Goal: Task Accomplishment & Management: Use online tool/utility

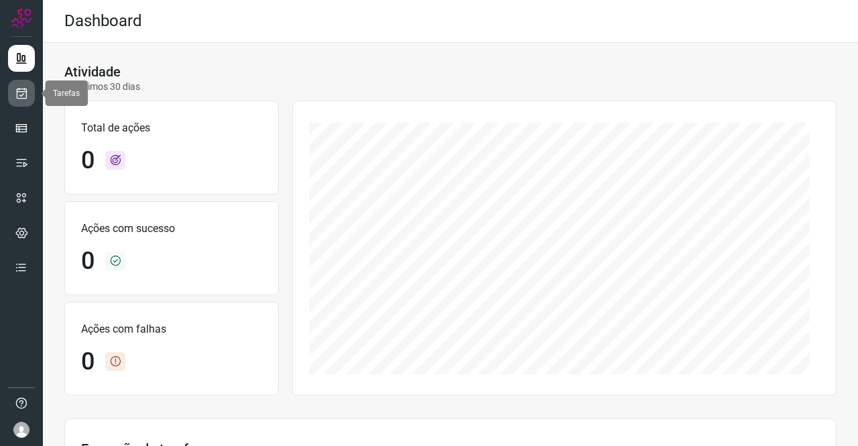
click at [27, 87] on icon at bounding box center [22, 93] width 14 height 13
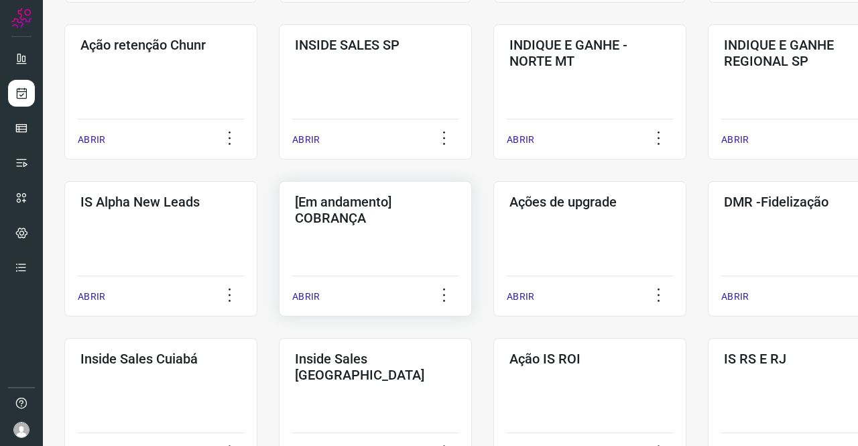
scroll to position [402, 0]
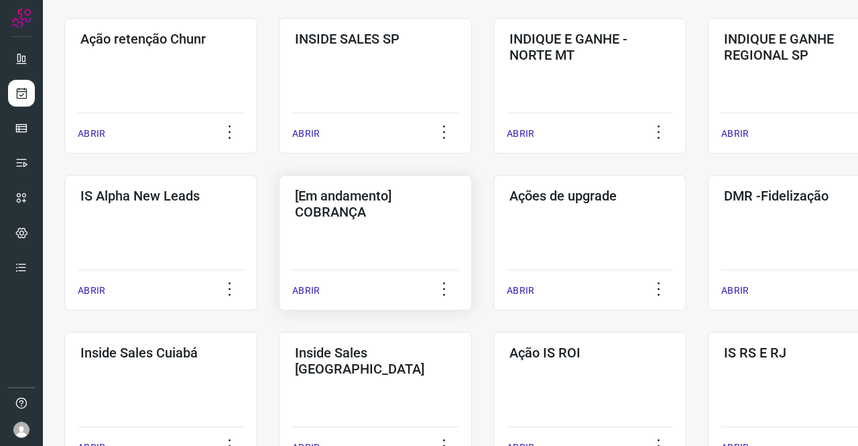
click at [369, 210] on h3 "[Em andamento] COBRANÇA" at bounding box center [375, 204] width 161 height 32
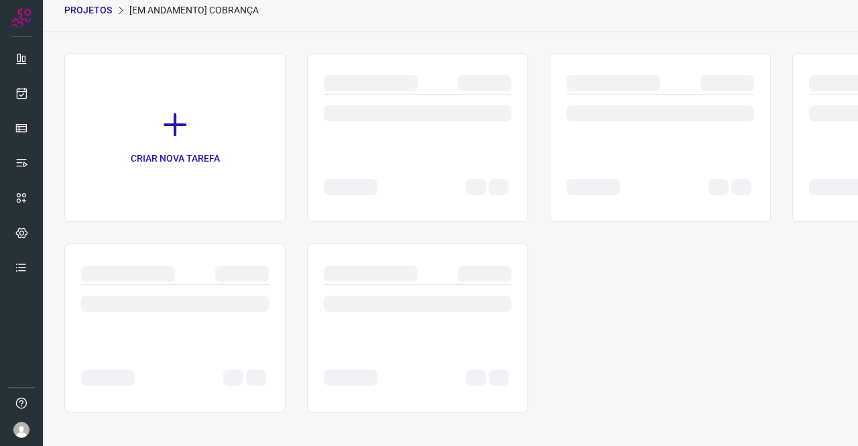
scroll to position [54, 0]
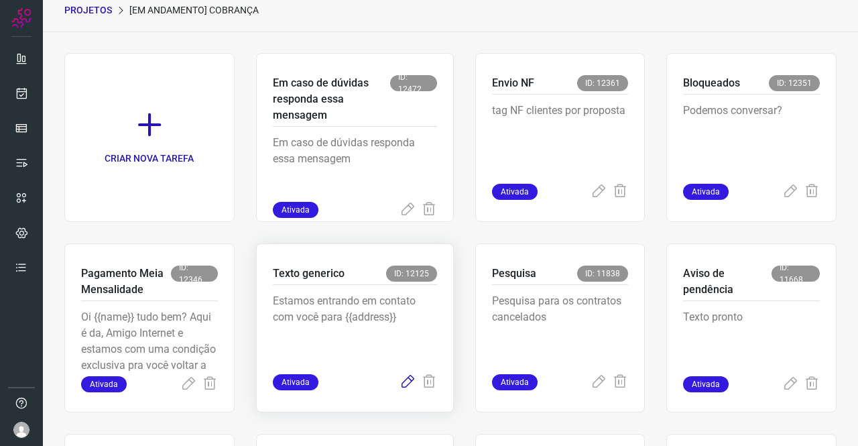
click at [404, 383] on icon at bounding box center [408, 382] width 16 height 16
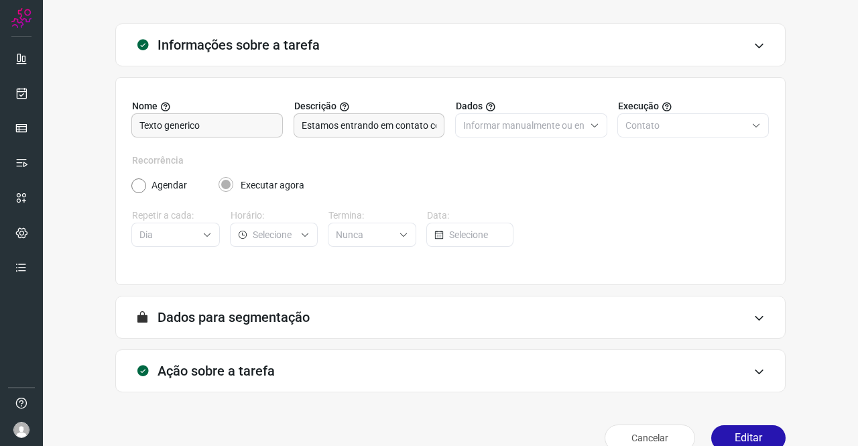
type input "Amigo 0800"
type input "Texto generico"
type input "Cobrança"
click at [266, 360] on div "Ação sobre a tarefa" at bounding box center [450, 370] width 671 height 43
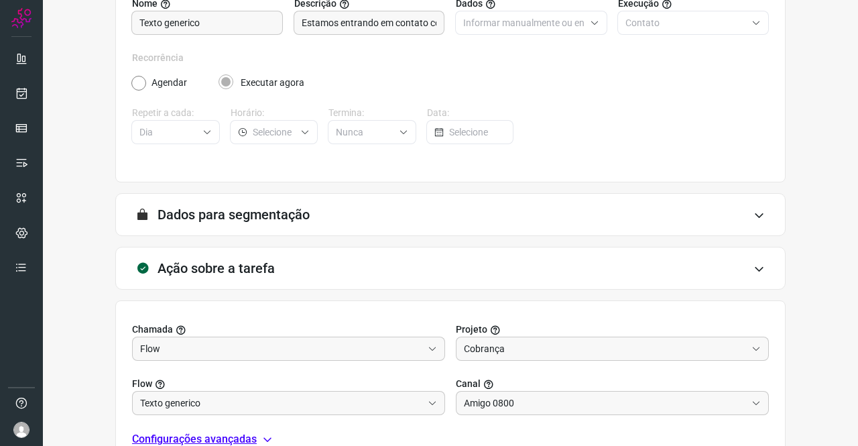
scroll to position [289, 0]
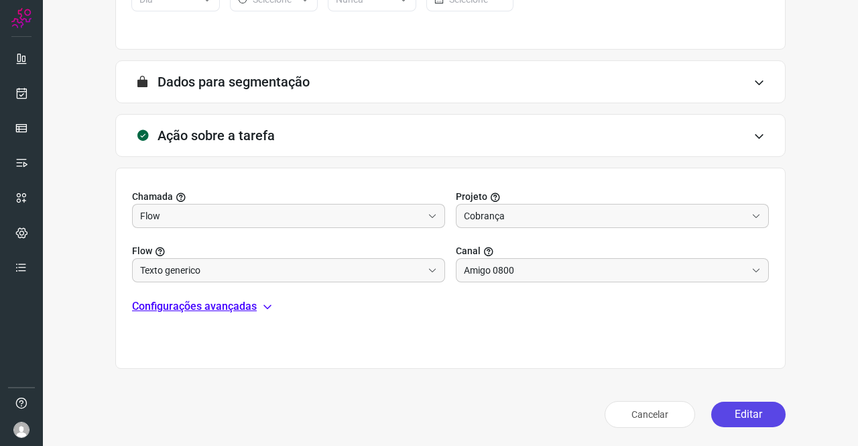
click at [754, 416] on button "Editar" at bounding box center [749, 414] width 74 height 25
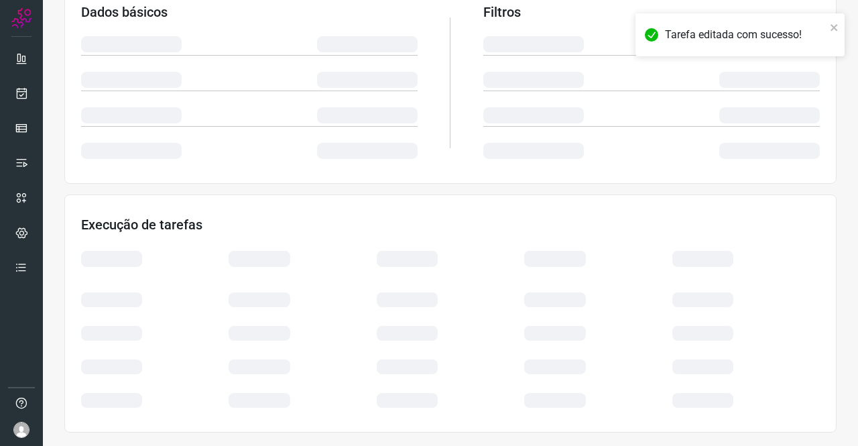
scroll to position [244, 0]
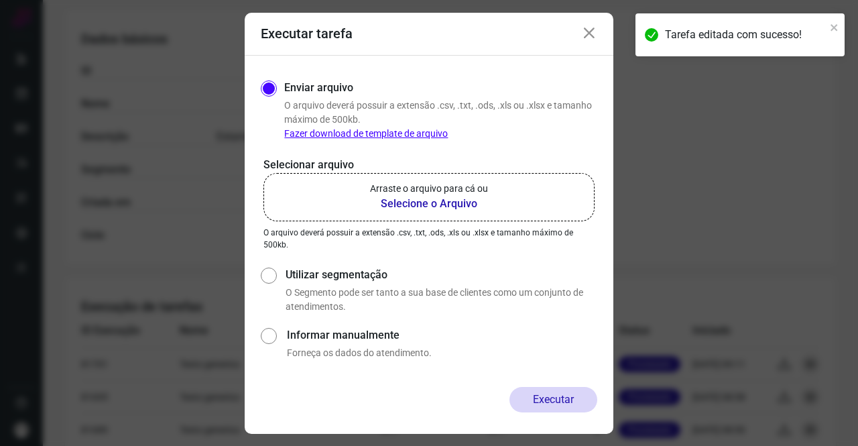
click at [402, 190] on p "Arraste o arquivo para cá ou" at bounding box center [429, 189] width 118 height 14
click at [0, 0] on input "Arraste o arquivo para cá ou Selecione o Arquivo" at bounding box center [0, 0] width 0 height 0
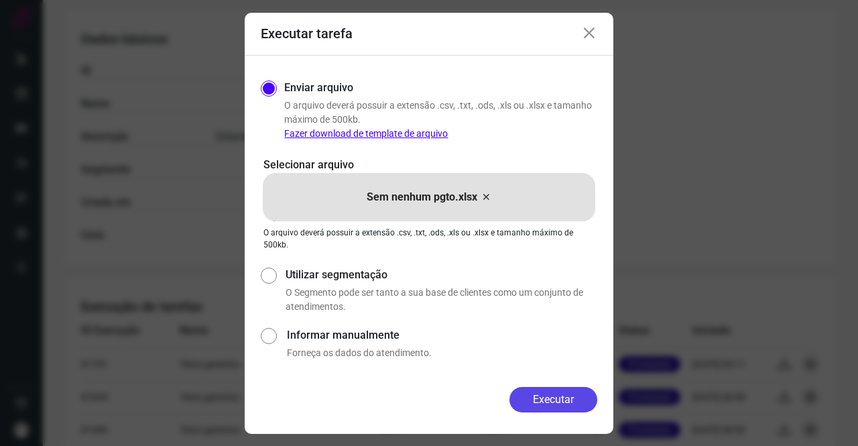
click at [585, 401] on button "Executar" at bounding box center [554, 399] width 88 height 25
